Goal: Book appointment/travel/reservation

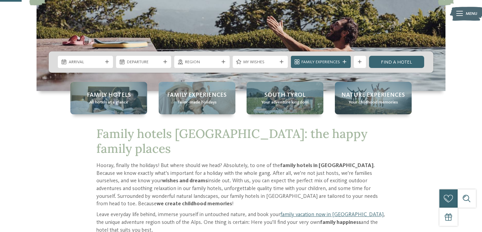
scroll to position [126, 0]
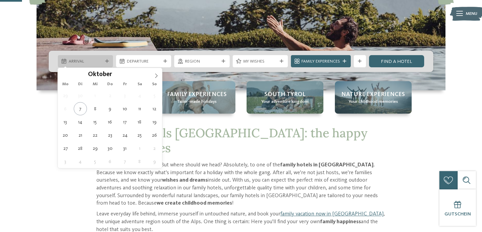
click at [102, 61] on span "Arrival" at bounding box center [86, 61] width 34 height 6
click at [153, 75] on span at bounding box center [155, 73] width 11 height 11
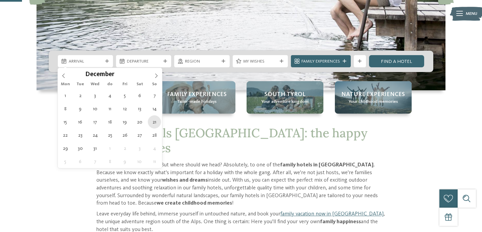
type div "21.12.2025"
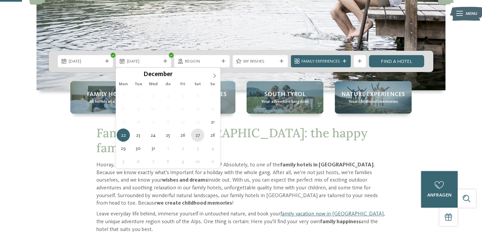
type div "27.12.2025"
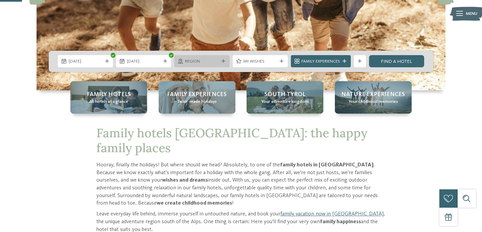
click at [225, 60] on icon at bounding box center [223, 61] width 4 height 4
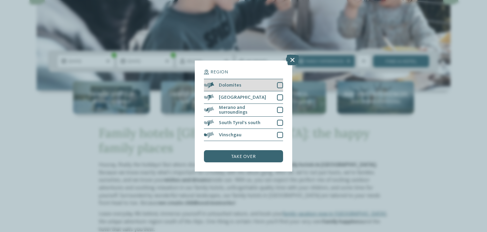
click at [276, 85] on div "Dolomites" at bounding box center [243, 85] width 79 height 12
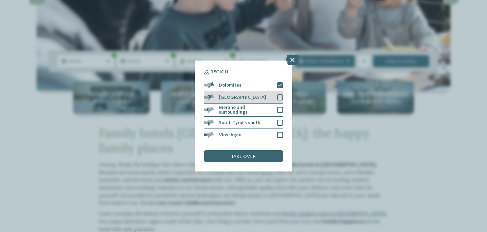
click at [278, 97] on div at bounding box center [280, 97] width 6 height 6
click at [278, 106] on div "Merano and surroundings" at bounding box center [243, 110] width 79 height 13
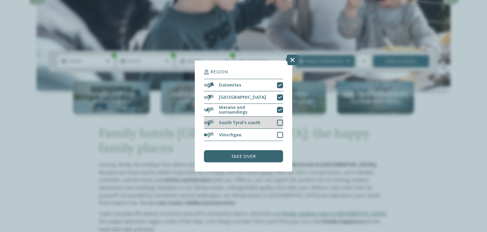
click at [282, 126] on div "South Tyrol's south" at bounding box center [243, 123] width 79 height 12
click at [281, 134] on div at bounding box center [280, 135] width 6 height 6
click at [259, 147] on div "region Dolomites Eisack Valley" at bounding box center [243, 116] width 79 height 93
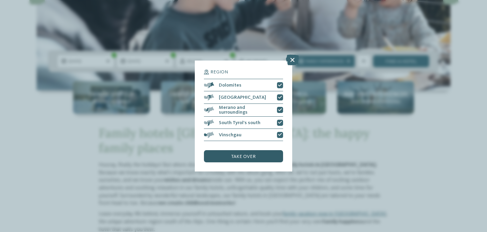
click at [255, 154] on font "take over" at bounding box center [243, 156] width 24 height 5
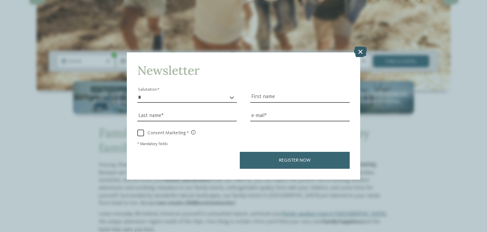
click at [358, 52] on icon at bounding box center [359, 52] width 13 height 11
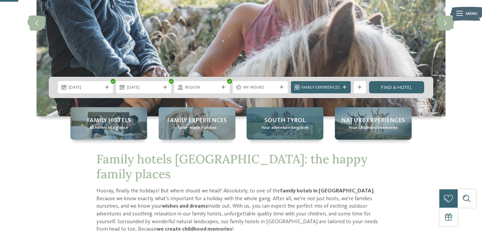
scroll to position [96, 0]
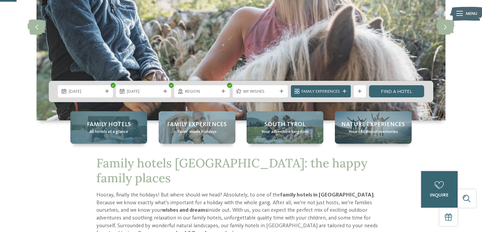
click at [122, 134] on div "Family hotels All hotels at a glance" at bounding box center [108, 127] width 77 height 32
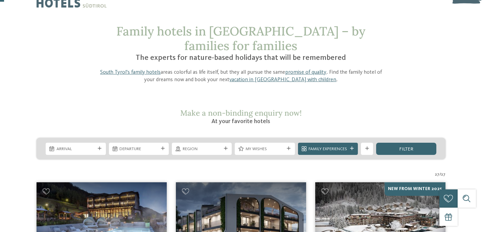
scroll to position [21, 0]
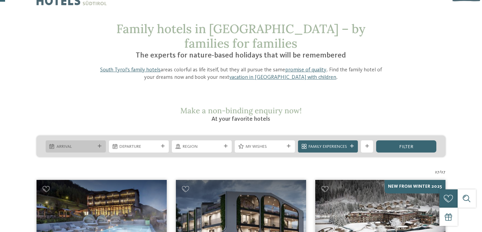
click at [100, 145] on icon at bounding box center [100, 146] width 4 height 4
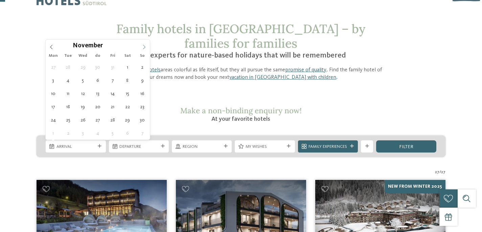
click at [143, 48] on icon at bounding box center [144, 47] width 5 height 5
type div "21.12.2025"
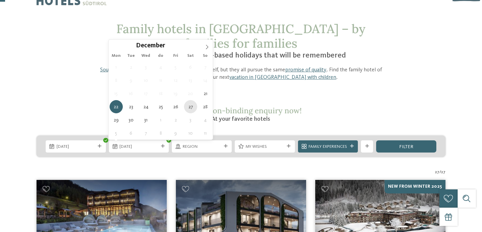
type div "27.12.2025"
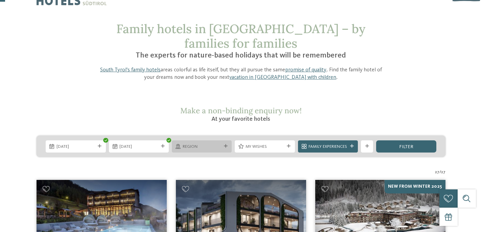
click at [228, 146] on div at bounding box center [225, 146] width 6 height 4
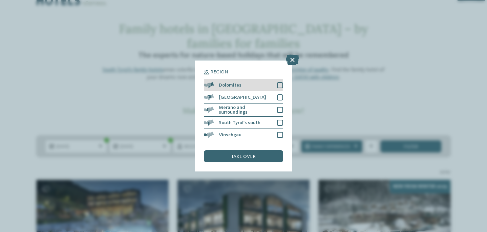
click at [280, 84] on div at bounding box center [280, 85] width 6 height 6
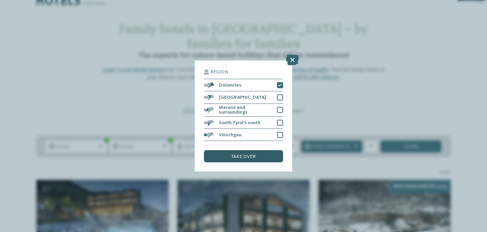
click at [254, 154] on font "take over" at bounding box center [243, 156] width 24 height 5
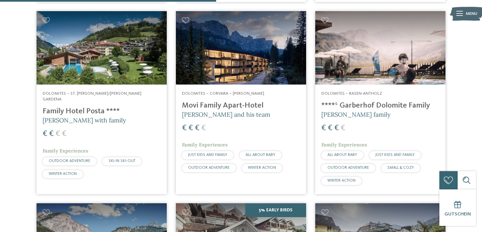
scroll to position [438, 0]
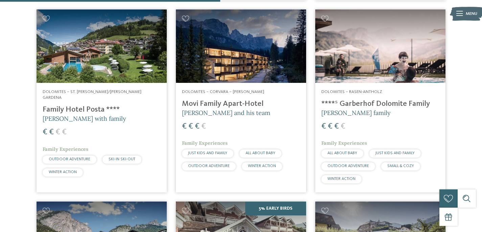
click at [95, 106] on font "Family Hotel Posta ****" at bounding box center [81, 109] width 77 height 7
